Goal: Navigation & Orientation: Find specific page/section

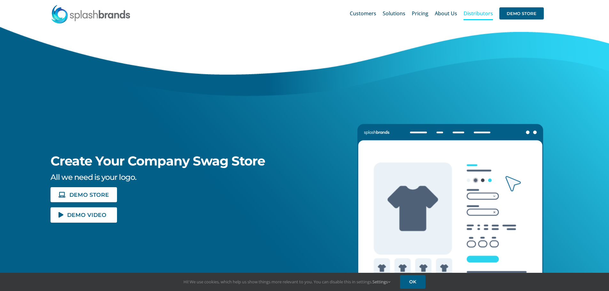
click at [473, 14] on span "Distributors" at bounding box center [478, 13] width 29 height 5
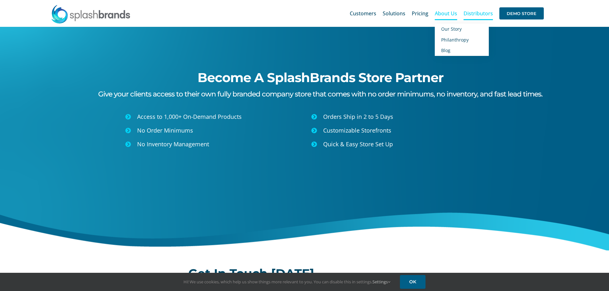
click at [440, 14] on span "About Us" at bounding box center [446, 13] width 22 height 5
click at [451, 32] on link "Our Story" at bounding box center [462, 29] width 54 height 11
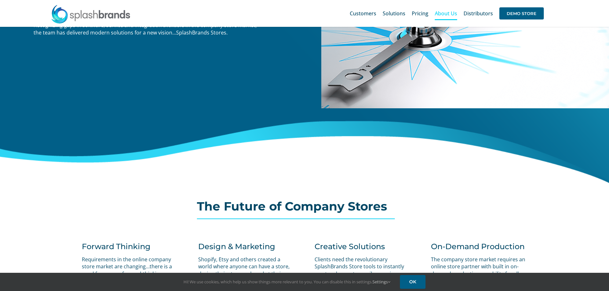
scroll to position [192, 0]
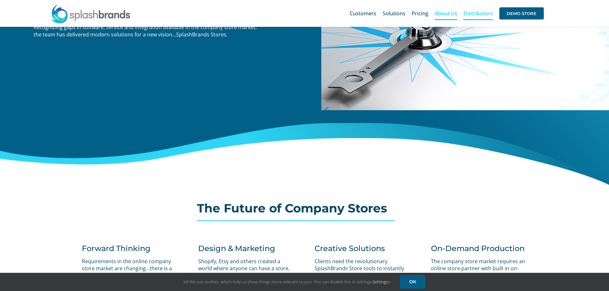
click at [478, 12] on span "Distributors" at bounding box center [478, 13] width 29 height 5
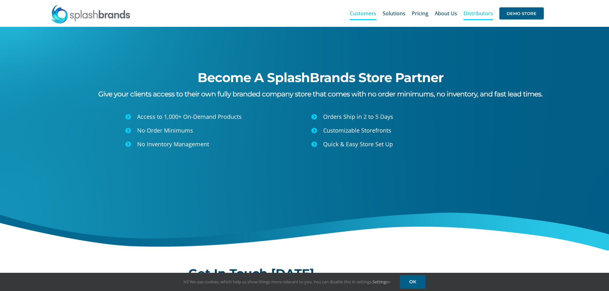
click at [375, 14] on span "Customers" at bounding box center [363, 13] width 27 height 5
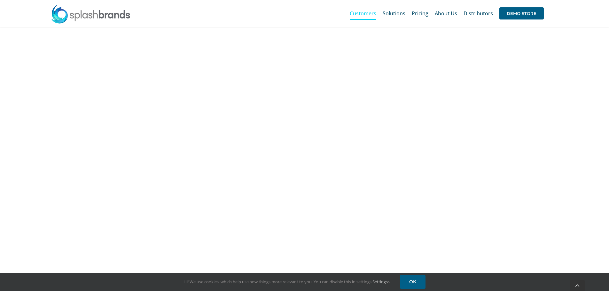
scroll to position [448, 0]
